Goal: Information Seeking & Learning: Learn about a topic

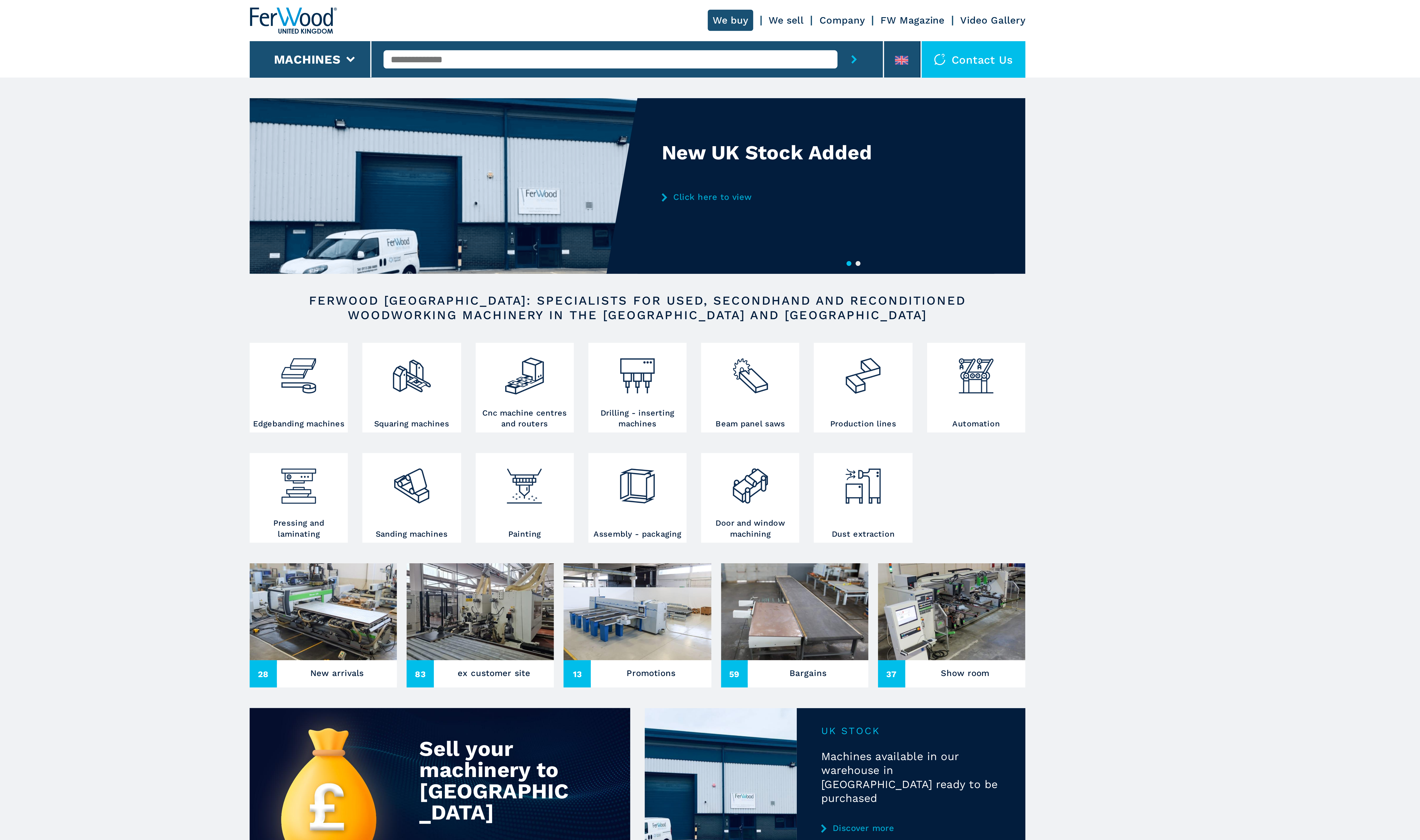
click at [693, 21] on input "text" at bounding box center [700, 22] width 165 height 7
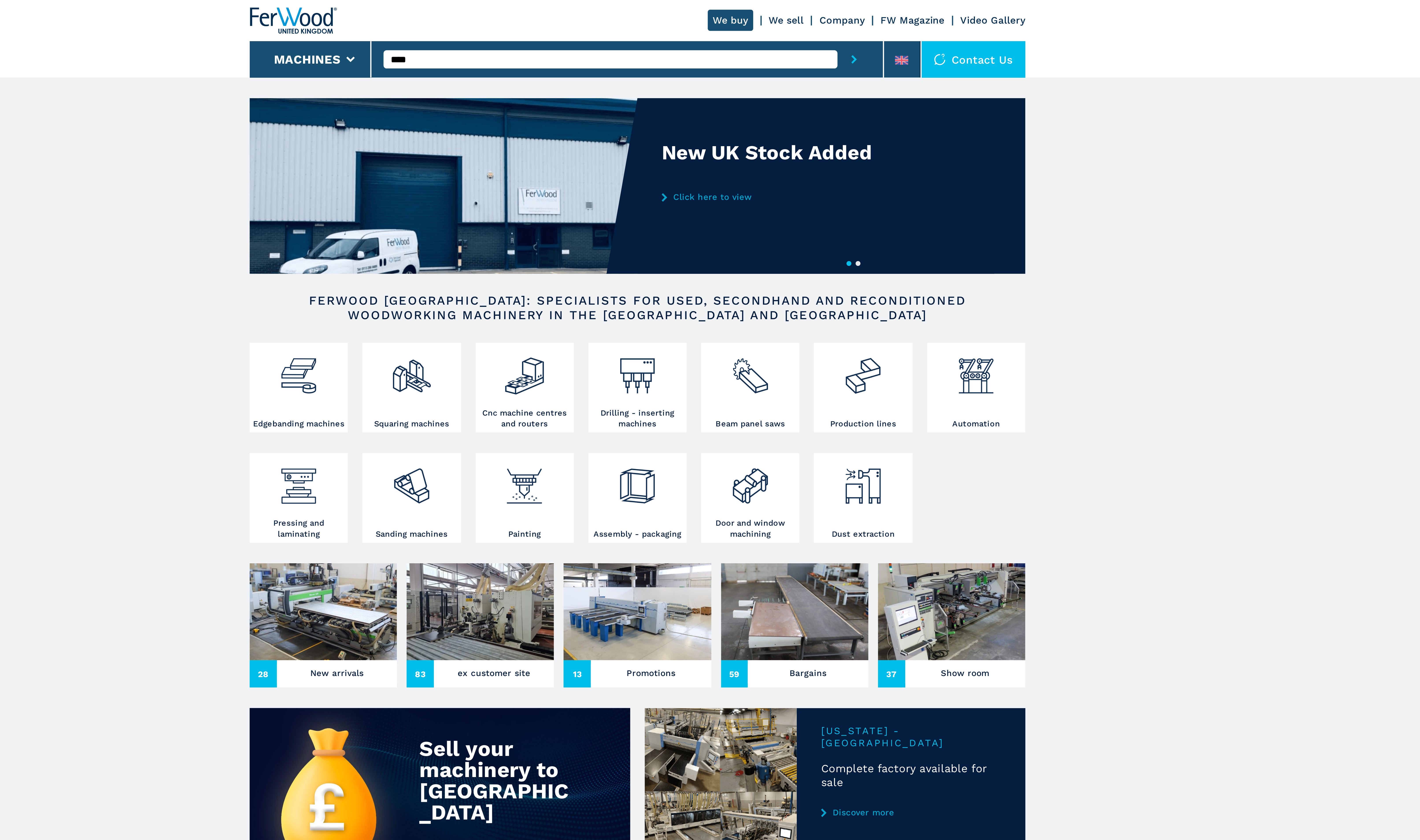
type input "****"
click at [783, 15] on button "submit-button" at bounding box center [789, 22] width 12 height 13
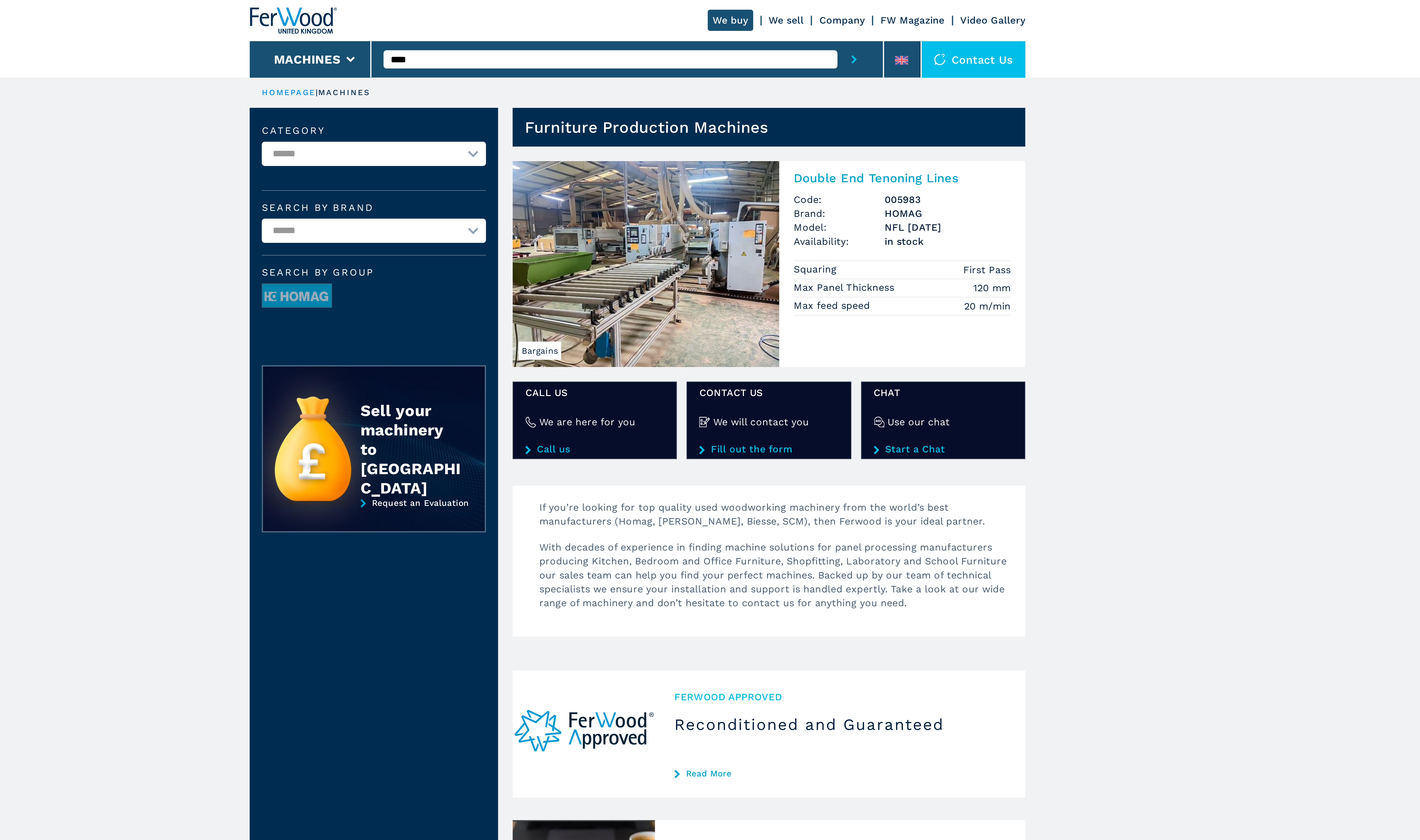
click at [726, 80] on img at bounding box center [713, 96] width 97 height 75
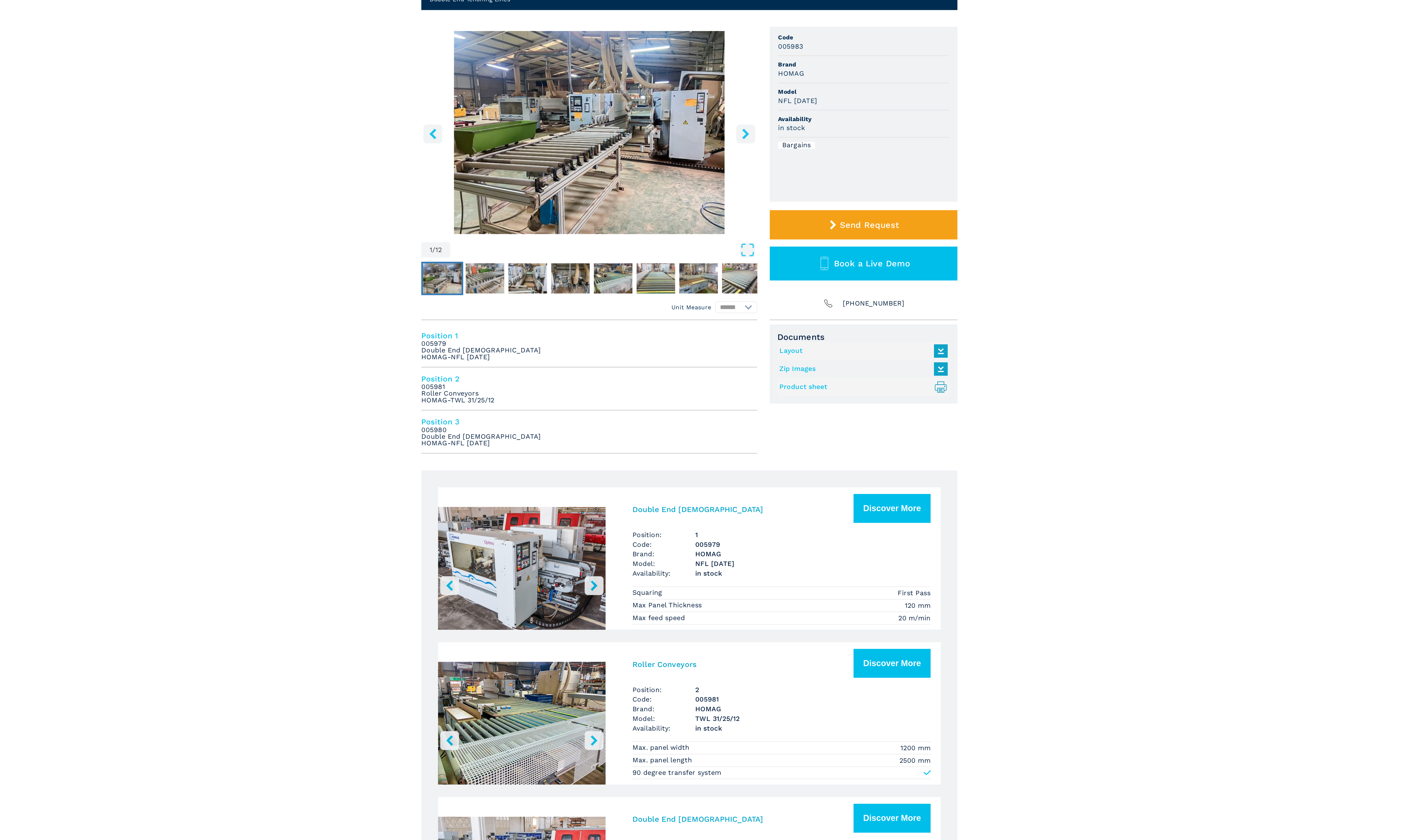
click at [765, 255] on link "Product sheet .prefix__st0{stroke-linecap:round;stroke-linejoin:round}.prefix__…" at bounding box center [800, 256] width 86 height 7
click at [766, 235] on link "Layout" at bounding box center [800, 237] width 86 height 7
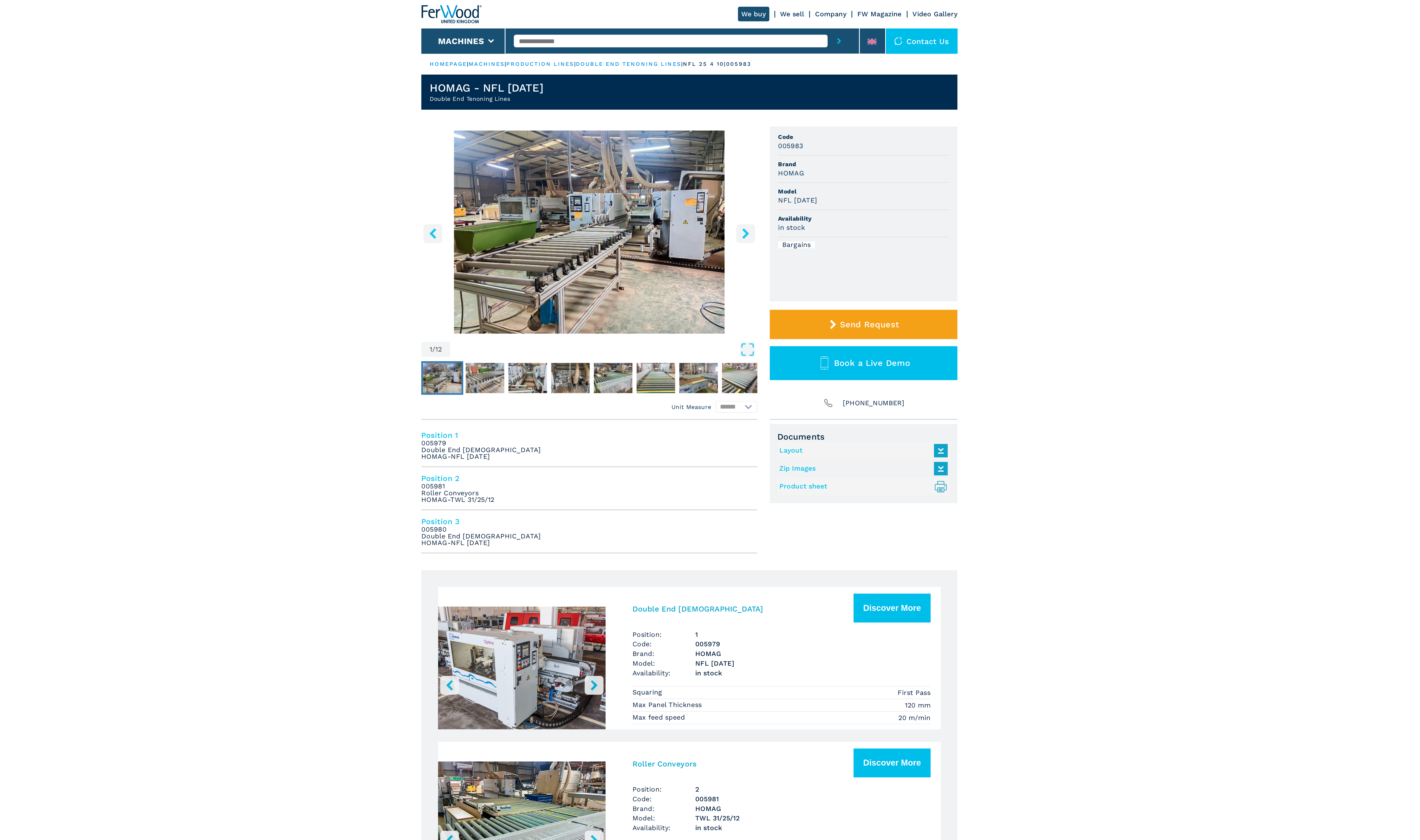
click at [687, 116] on img "Go to Slide 1" at bounding box center [657, 122] width 177 height 107
